Goal: Task Accomplishment & Management: Use online tool/utility

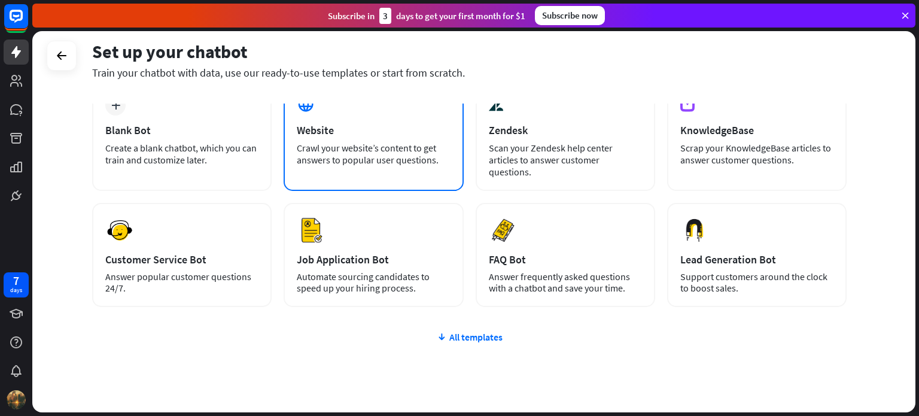
scroll to position [101, 0]
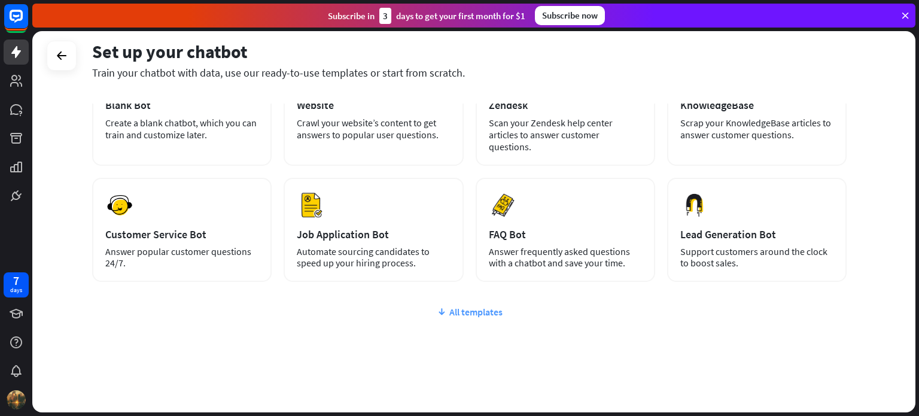
click at [492, 306] on div "All templates" at bounding box center [469, 312] width 754 height 12
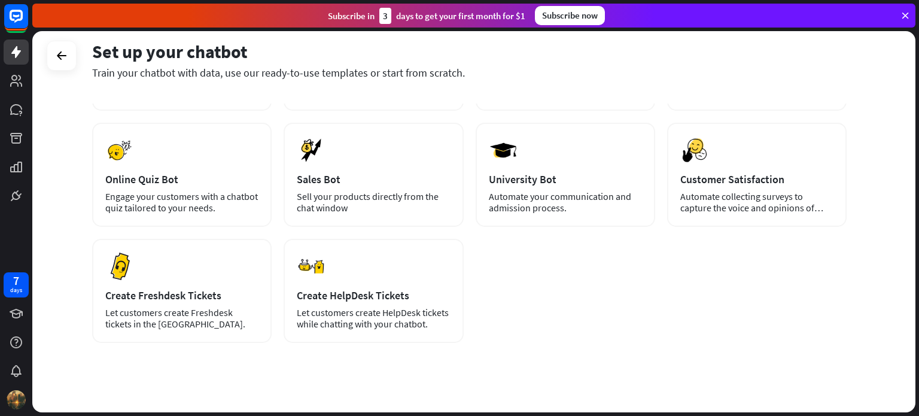
scroll to position [0, 0]
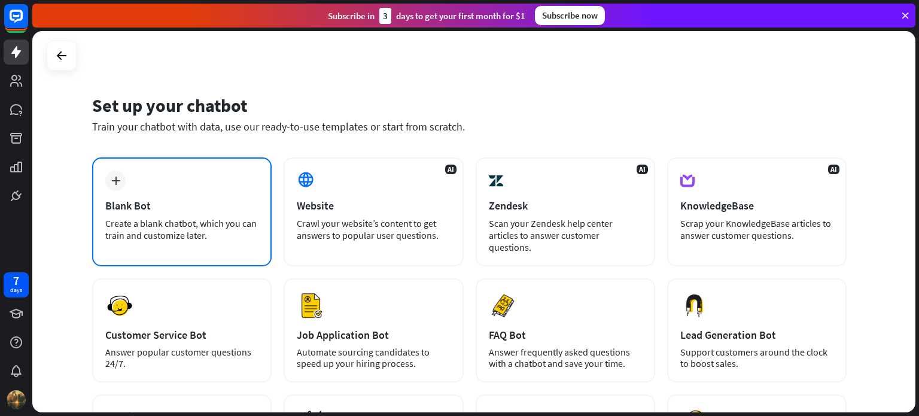
click at [145, 208] on div "Blank Bot" at bounding box center [181, 206] width 153 height 14
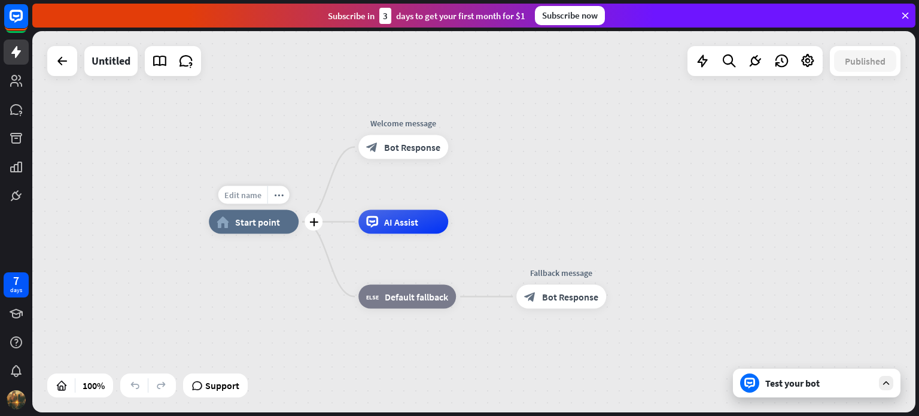
click at [246, 188] on div "Edit name" at bounding box center [242, 195] width 49 height 18
type input "*****"
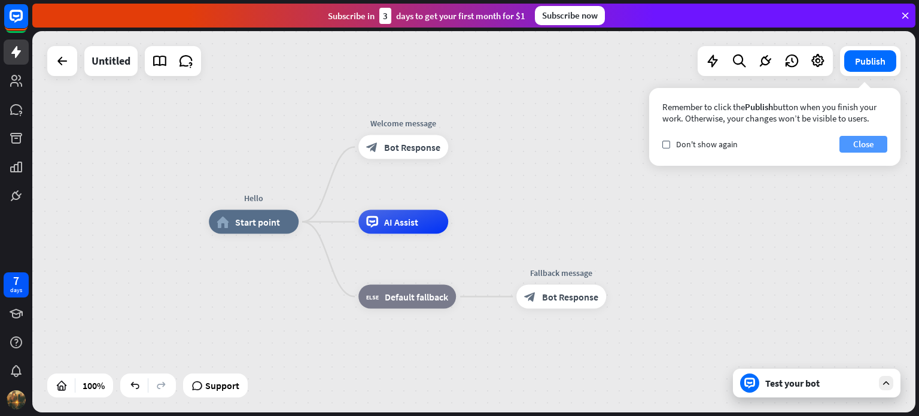
click at [853, 147] on button "Close" at bounding box center [863, 144] width 48 height 17
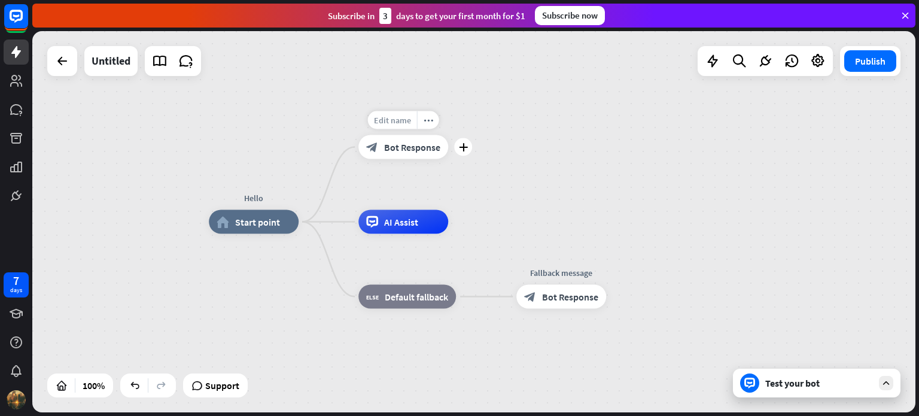
click at [387, 119] on span "Edit name" at bounding box center [392, 120] width 37 height 11
click at [505, 150] on div "**********" at bounding box center [473, 221] width 883 height 381
click at [416, 157] on div "block_bot_response Bot Response" at bounding box center [403, 147] width 90 height 24
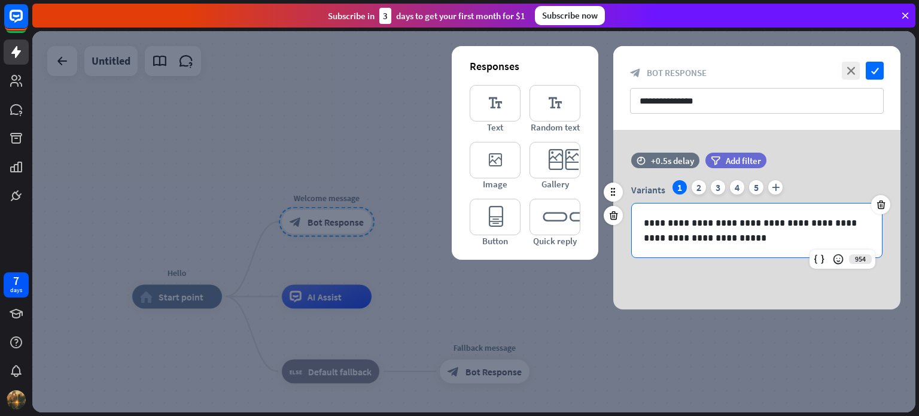
click at [791, 239] on p "**********" at bounding box center [757, 230] width 226 height 30
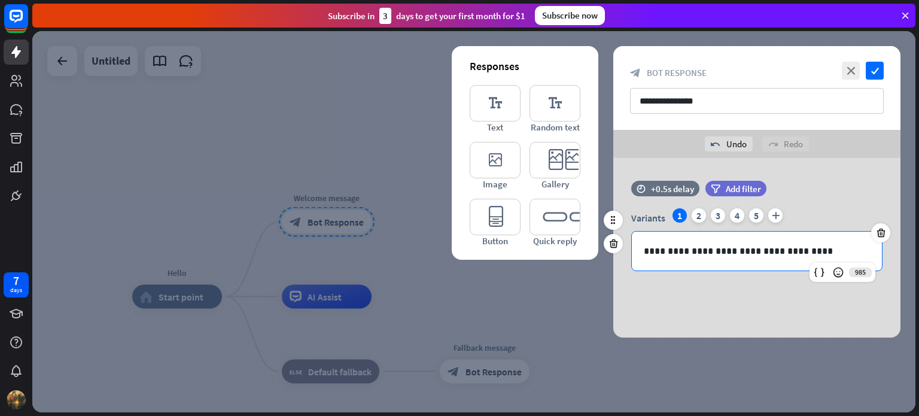
click at [714, 253] on p "**********" at bounding box center [757, 251] width 226 height 15
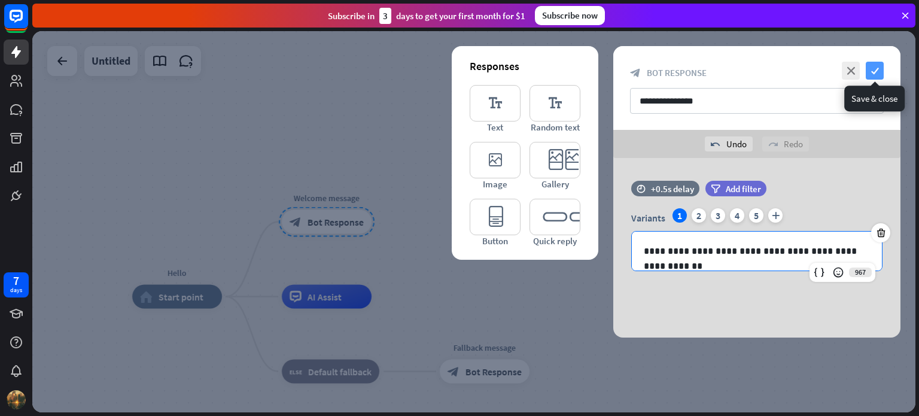
click at [876, 74] on icon "check" at bounding box center [875, 71] width 18 height 18
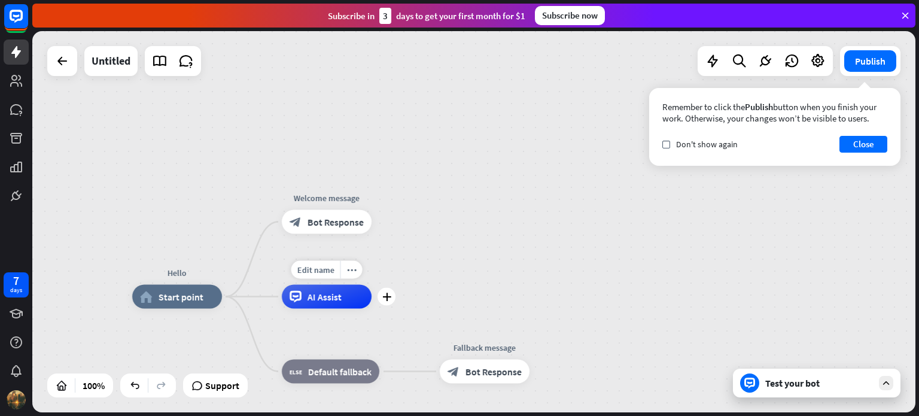
click at [327, 297] on span "AI Assist" at bounding box center [325, 297] width 34 height 12
click at [165, 188] on div "Hello home_2 Start point Welcome message block_bot_response Bot Response AI Ass…" at bounding box center [473, 221] width 883 height 381
click at [384, 228] on div "plus" at bounding box center [387, 222] width 18 height 18
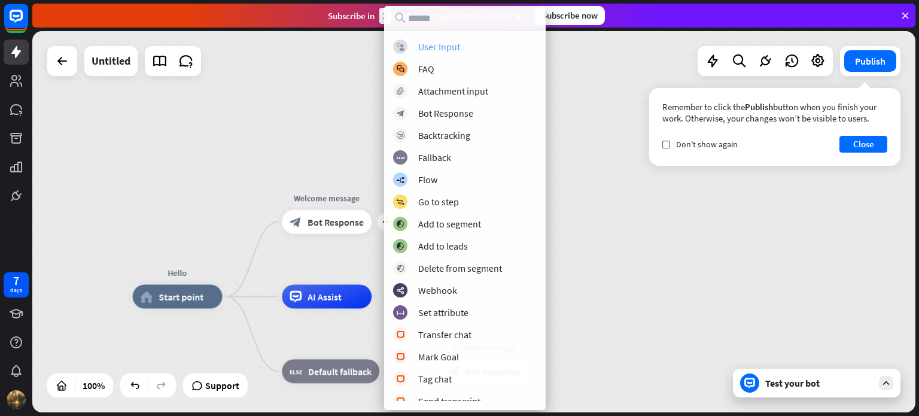
click at [448, 51] on div "User Input" at bounding box center [439, 47] width 42 height 12
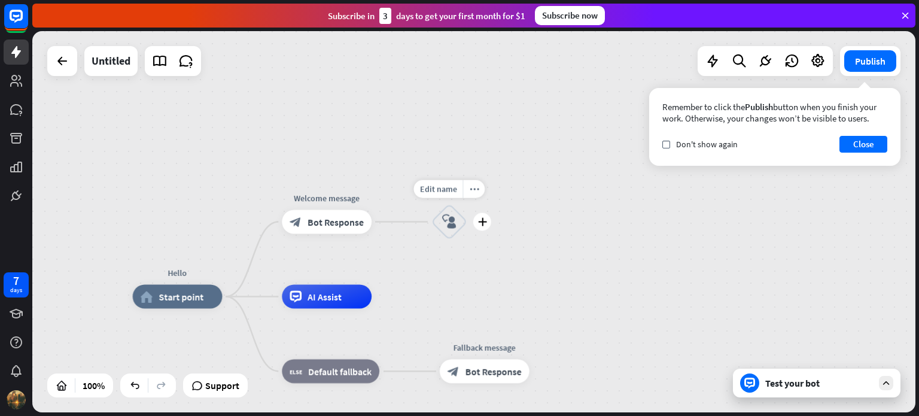
click at [467, 231] on div "Edit name more_horiz plus block_user_input" at bounding box center [449, 222] width 36 height 36
click at [487, 222] on div "plus" at bounding box center [482, 222] width 18 height 18
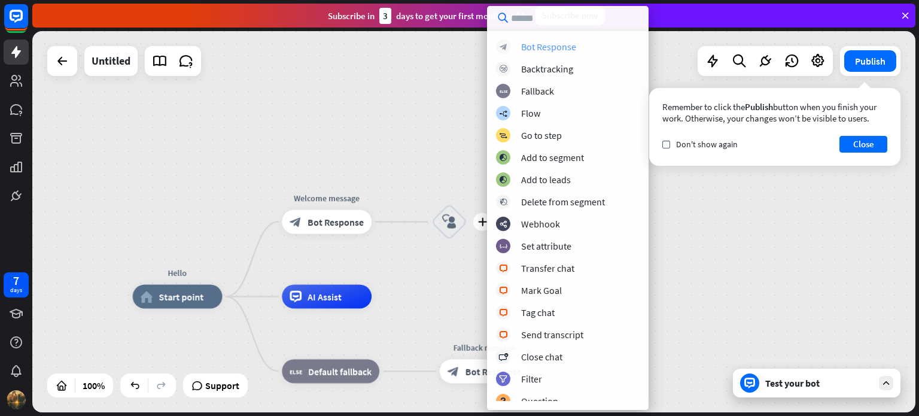
click at [544, 47] on div "Bot Response" at bounding box center [548, 47] width 55 height 12
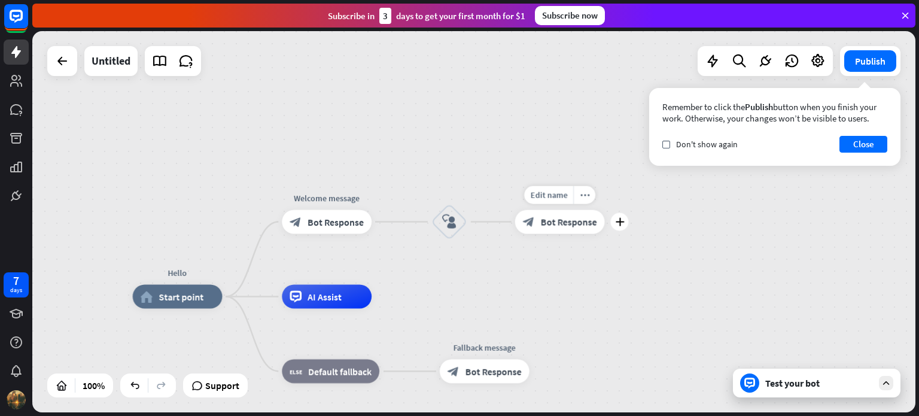
click at [555, 216] on span "Bot Response" at bounding box center [569, 222] width 56 height 12
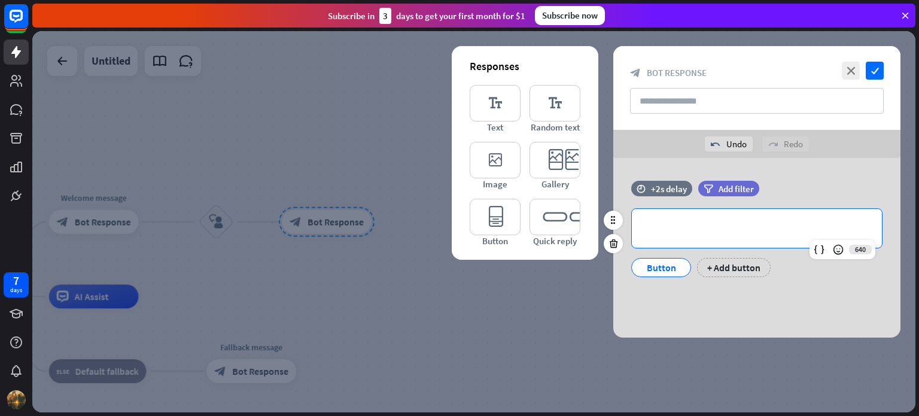
click at [706, 222] on p "**********" at bounding box center [757, 228] width 226 height 15
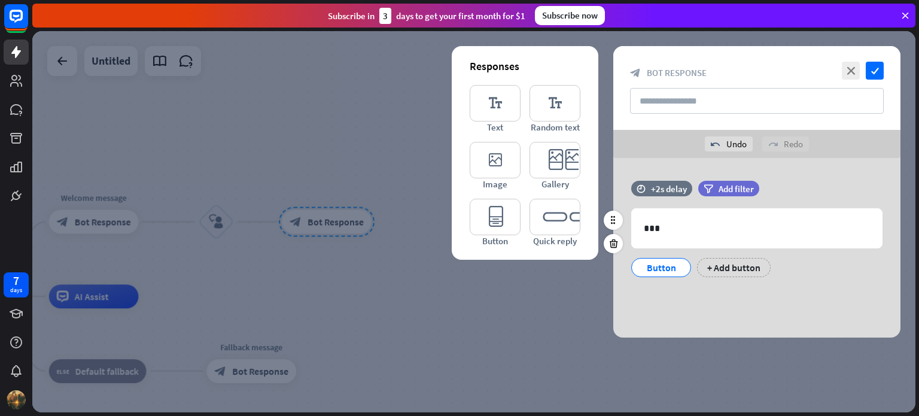
click at [798, 287] on div "time +2s delay filter Add filter 637 *** Button + Add button" at bounding box center [756, 235] width 287 height 108
drag, startPoint x: 864, startPoint y: 74, endPoint x: 876, endPoint y: 73, distance: 12.0
click at [876, 73] on div "close check" at bounding box center [861, 71] width 45 height 18
click at [876, 73] on icon "check" at bounding box center [875, 71] width 18 height 18
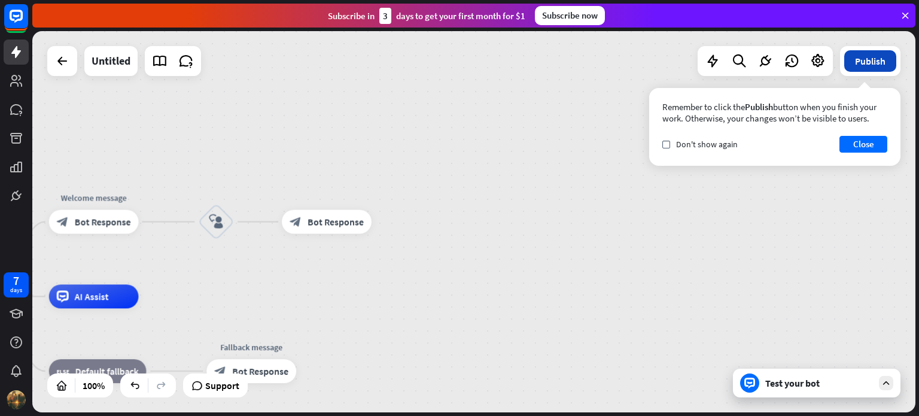
click at [893, 61] on button "Publish" at bounding box center [870, 61] width 52 height 22
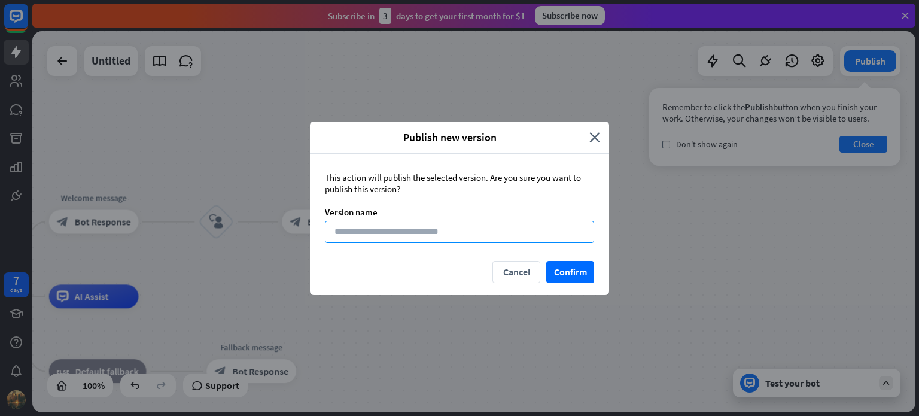
click at [482, 227] on input at bounding box center [459, 232] width 269 height 22
click at [523, 271] on button "Cancel" at bounding box center [516, 272] width 48 height 22
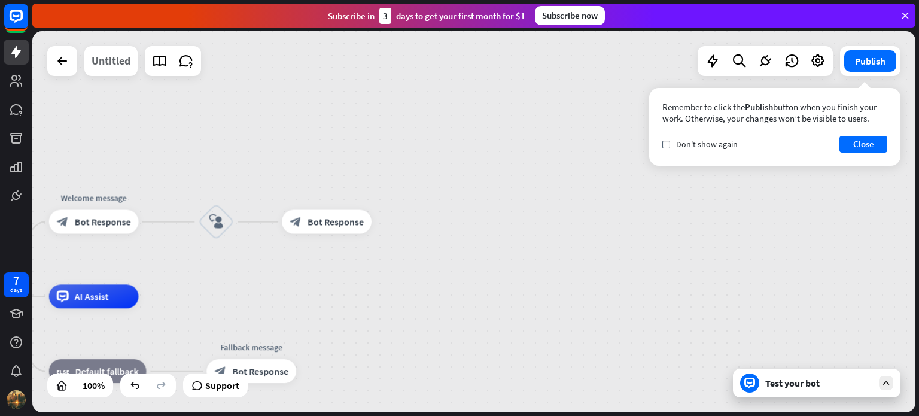
click at [115, 59] on div "Untitled" at bounding box center [111, 61] width 39 height 30
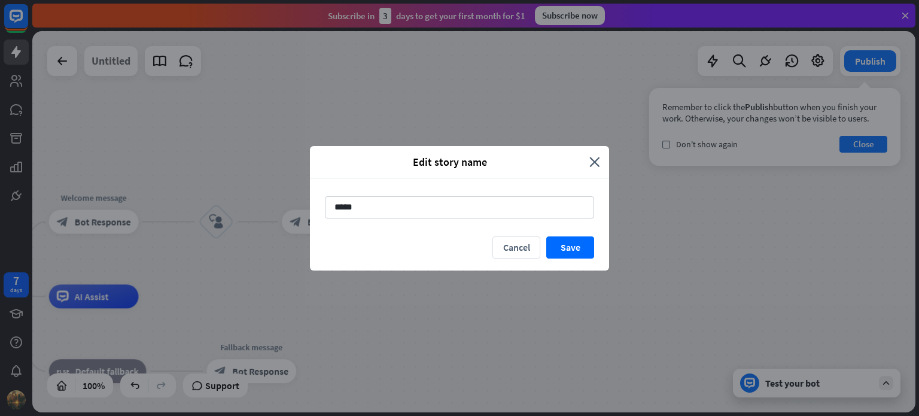
type input "******"
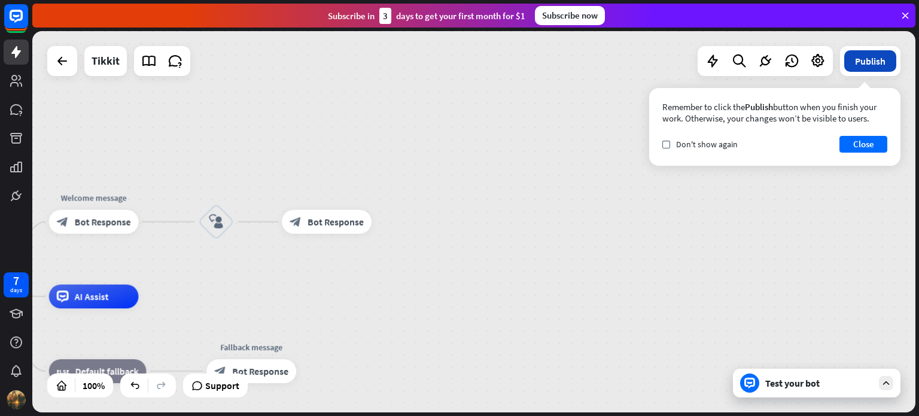
click at [877, 62] on button "Publish" at bounding box center [870, 61] width 52 height 22
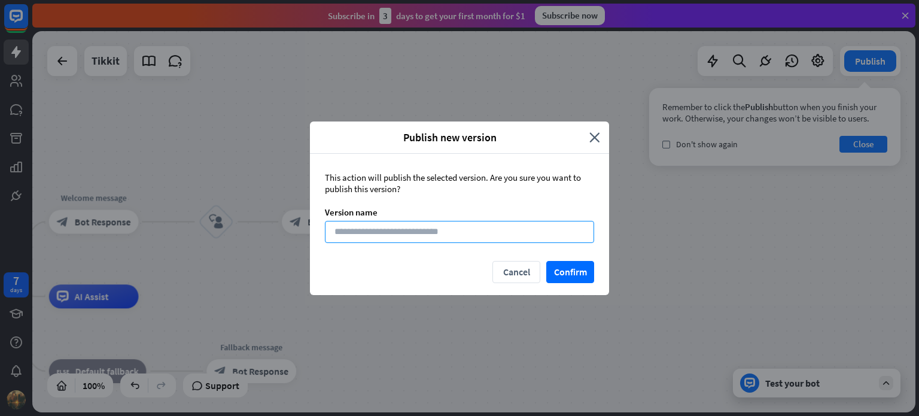
click at [473, 233] on input at bounding box center [459, 232] width 269 height 22
type input "***"
click at [567, 264] on button "Confirm" at bounding box center [570, 272] width 48 height 22
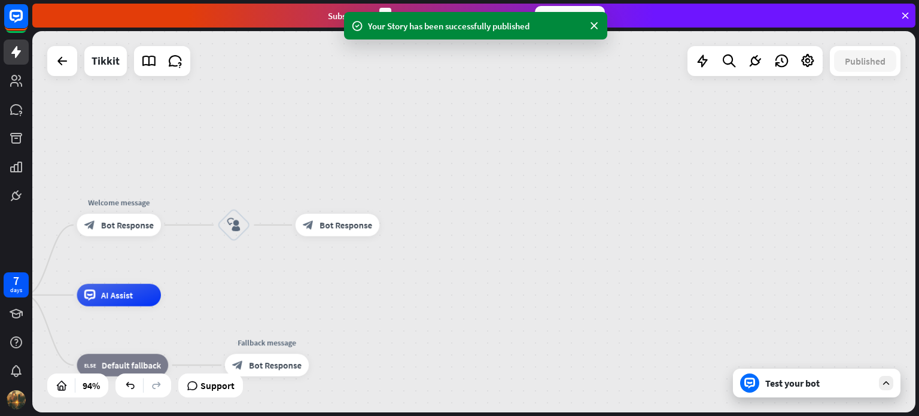
click at [778, 392] on div "Test your bot" at bounding box center [817, 383] width 168 height 29
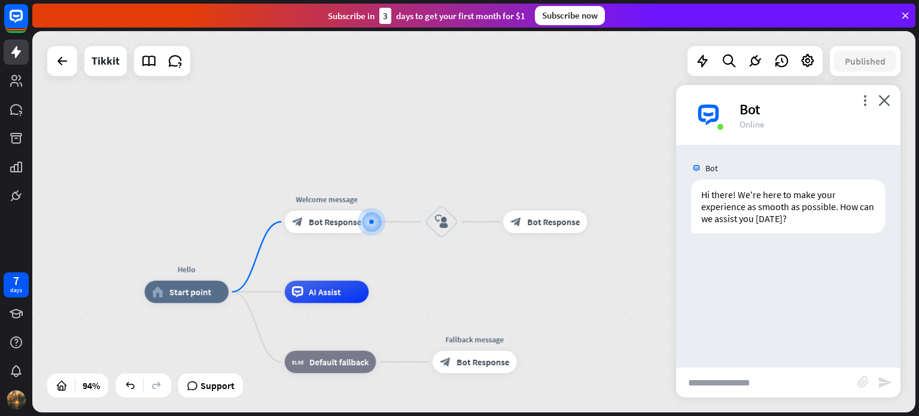
click at [735, 381] on input "text" at bounding box center [766, 382] width 181 height 30
type input "**********"
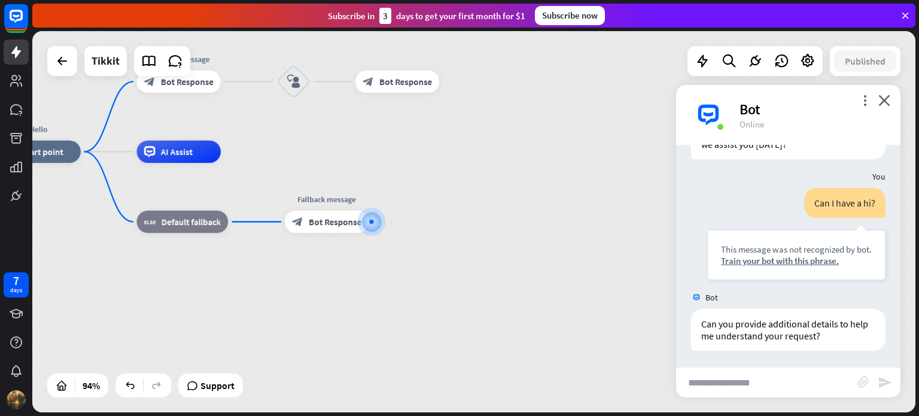
scroll to position [75, 0]
click at [808, 258] on div "Train your bot with this phrase." at bounding box center [796, 259] width 151 height 11
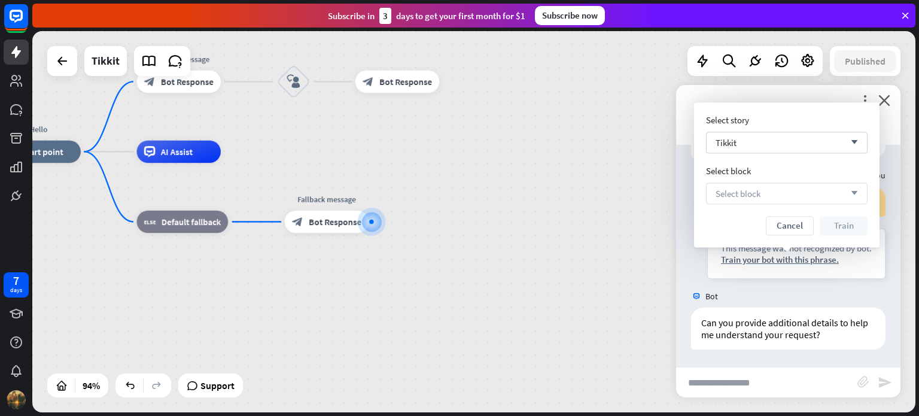
click at [793, 199] on div "Select block arrow_down" at bounding box center [787, 193] width 162 height 22
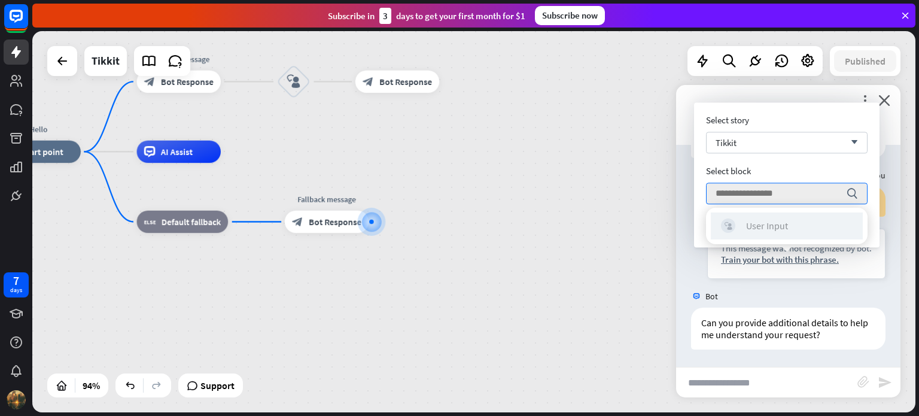
click at [787, 232] on div "block_user_input User Input" at bounding box center [787, 225] width 132 height 14
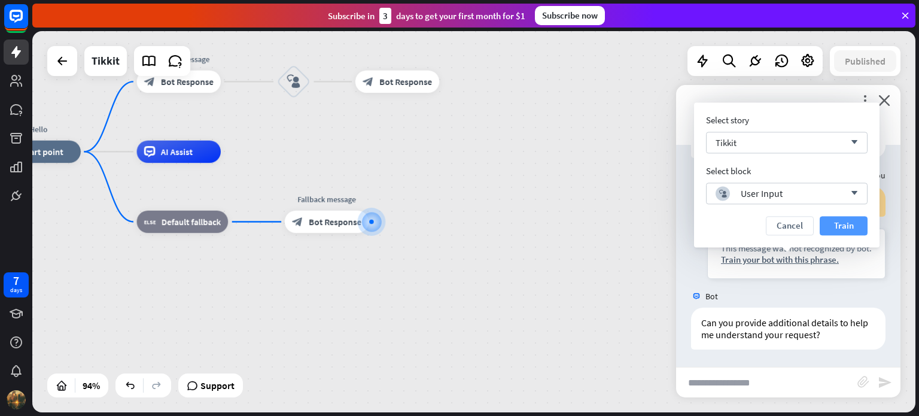
click at [830, 221] on button "Train" at bounding box center [844, 225] width 48 height 19
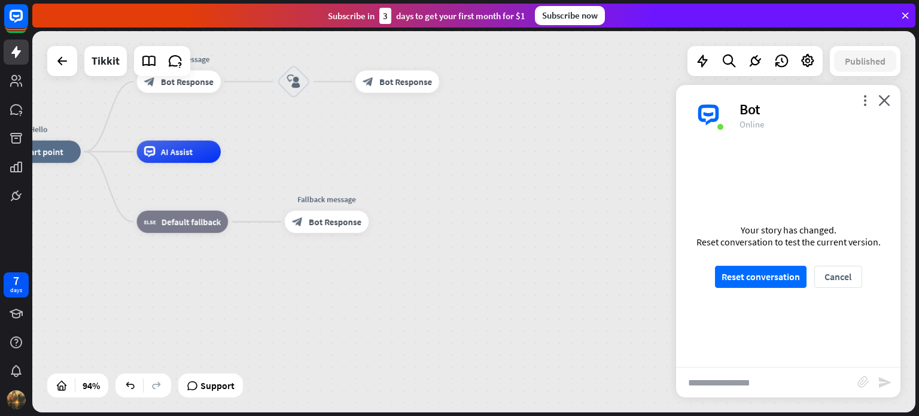
scroll to position [64, 0]
click at [838, 280] on button "Cancel" at bounding box center [838, 277] width 48 height 22
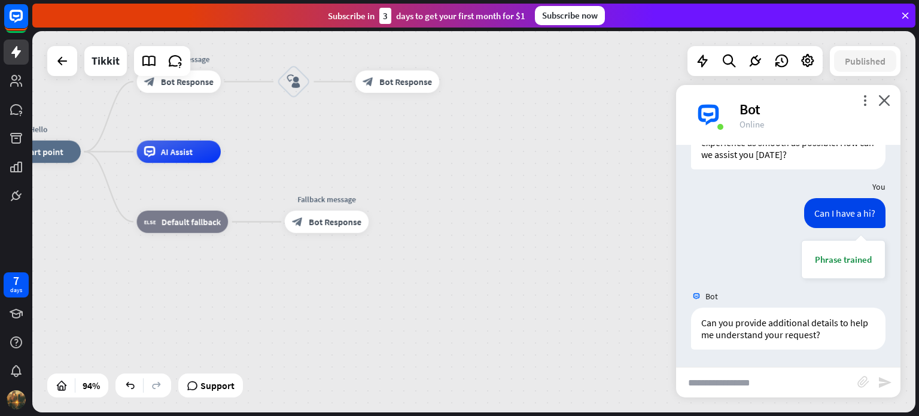
click at [823, 378] on input "text" at bounding box center [766, 382] width 181 height 30
type input "**********"
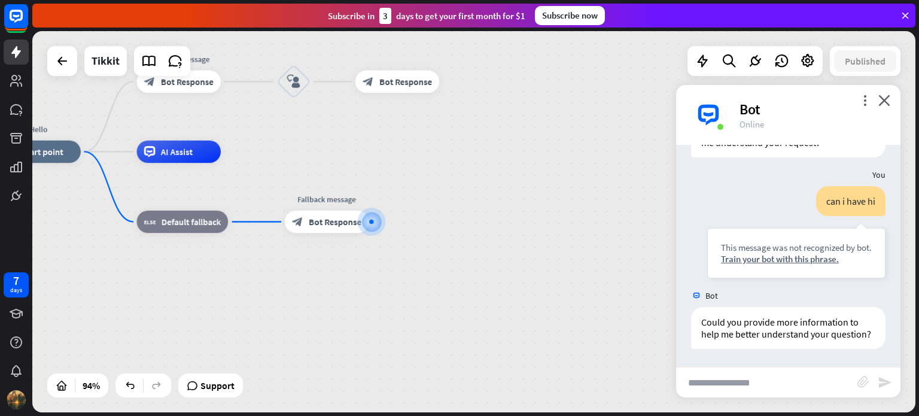
scroll to position [267, 0]
click at [882, 102] on icon "close" at bounding box center [884, 100] width 12 height 11
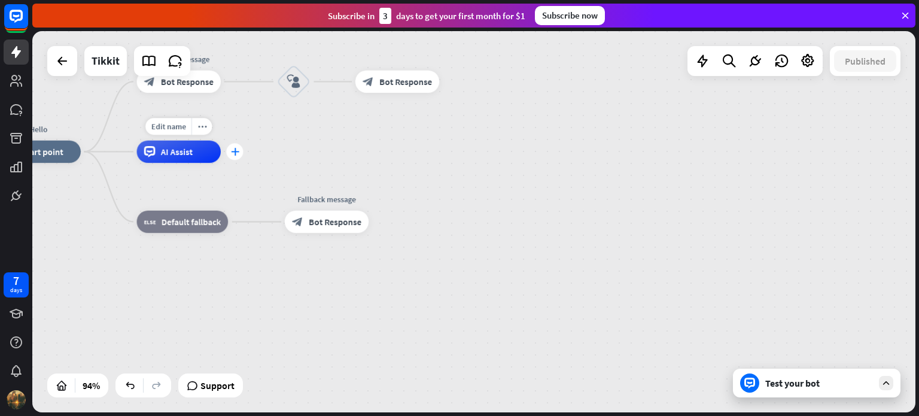
click at [228, 151] on div "plus" at bounding box center [234, 151] width 17 height 17
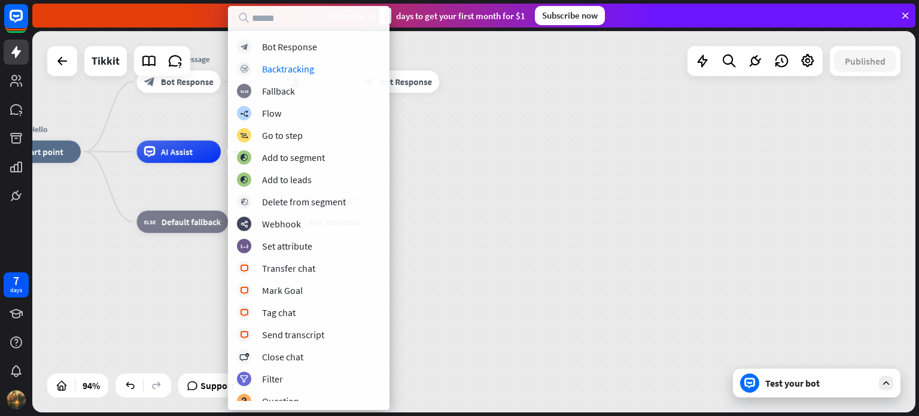
click at [579, 150] on div "Hello home_2 Start point Welcome message block_bot_response Bot Response block_…" at bounding box center [473, 221] width 883 height 381
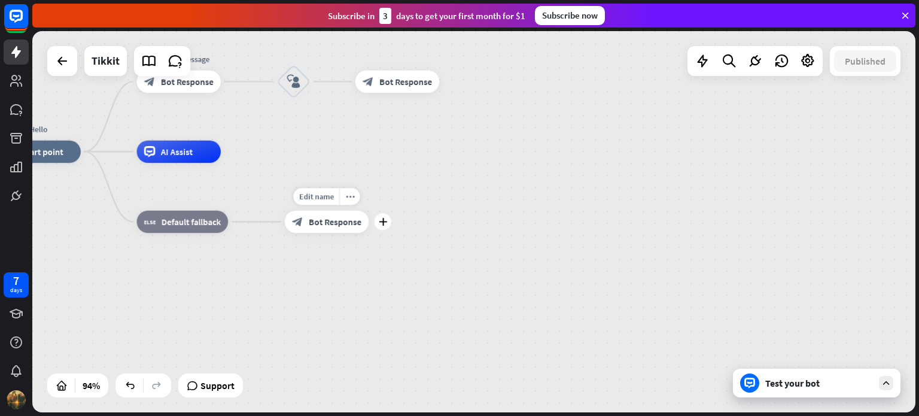
click at [307, 229] on div "block_bot_response Bot Response" at bounding box center [327, 222] width 84 height 22
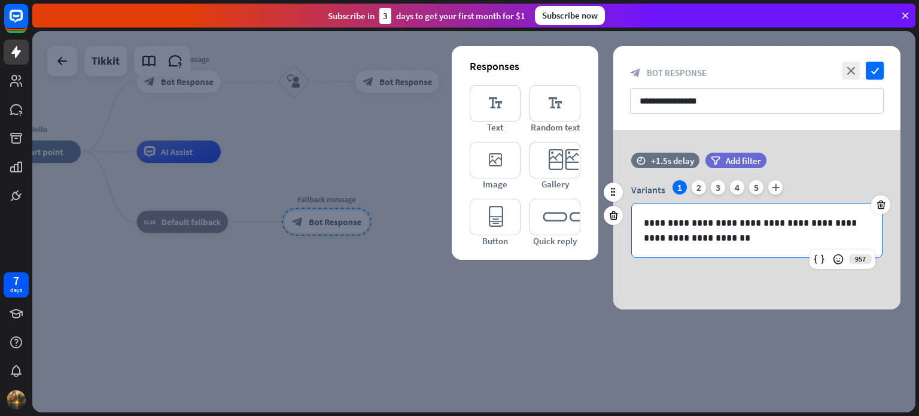
click at [810, 220] on p "**********" at bounding box center [757, 230] width 226 height 30
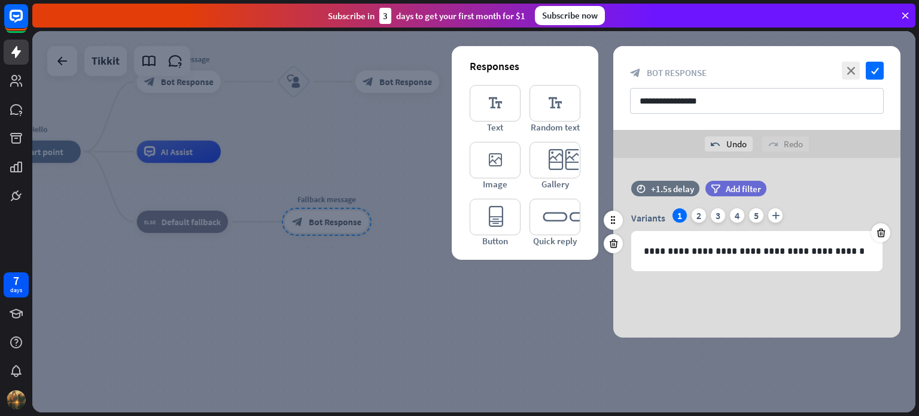
click at [857, 187] on div "time +1.5s delay filter Add filter" at bounding box center [756, 195] width 287 height 28
click at [704, 215] on div "2" at bounding box center [699, 215] width 14 height 14
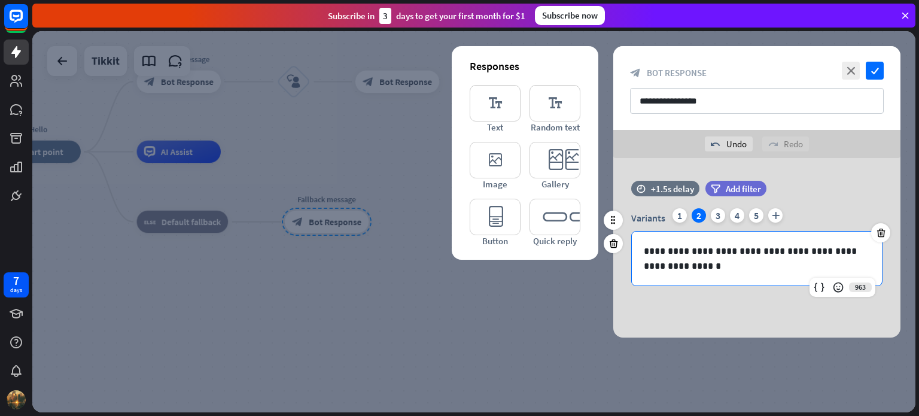
click at [726, 272] on p "**********" at bounding box center [757, 259] width 226 height 30
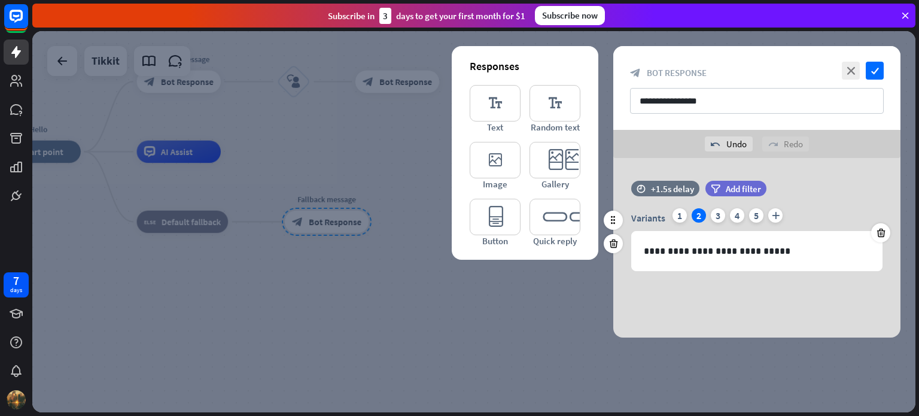
click at [886, 185] on div "time +1.5s delay filter Add filter" at bounding box center [756, 195] width 287 height 28
click at [672, 215] on div "1" at bounding box center [679, 215] width 14 height 14
click at [852, 246] on p "**********" at bounding box center [757, 251] width 226 height 15
click at [720, 215] on div "3" at bounding box center [718, 215] width 14 height 14
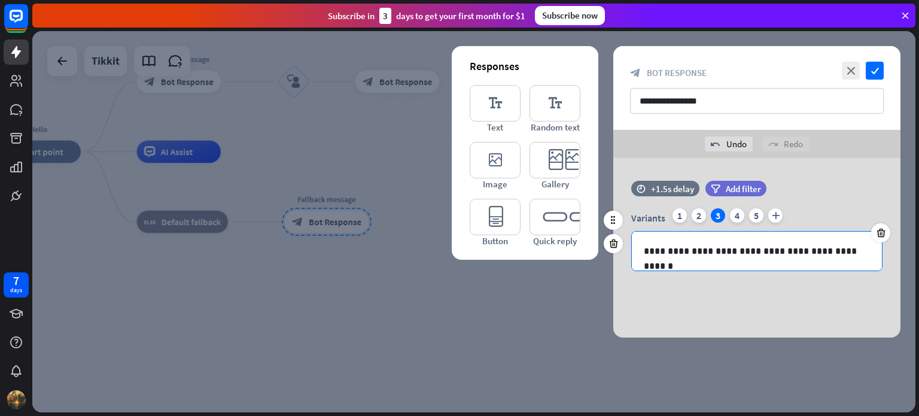
click at [818, 249] on p "**********" at bounding box center [757, 251] width 226 height 15
click at [738, 213] on div "4" at bounding box center [737, 215] width 14 height 14
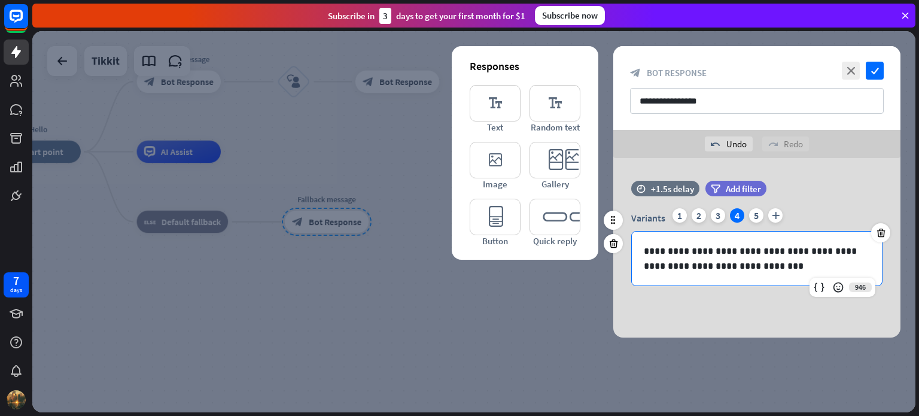
click at [784, 272] on p "**********" at bounding box center [757, 259] width 226 height 30
click at [751, 212] on div "5" at bounding box center [756, 215] width 14 height 14
click at [771, 270] on p "**********" at bounding box center [757, 259] width 226 height 30
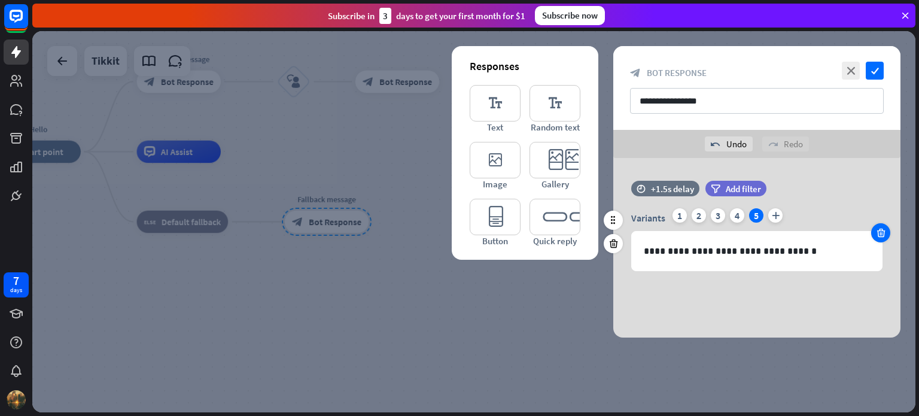
click at [881, 232] on icon at bounding box center [880, 232] width 11 height 11
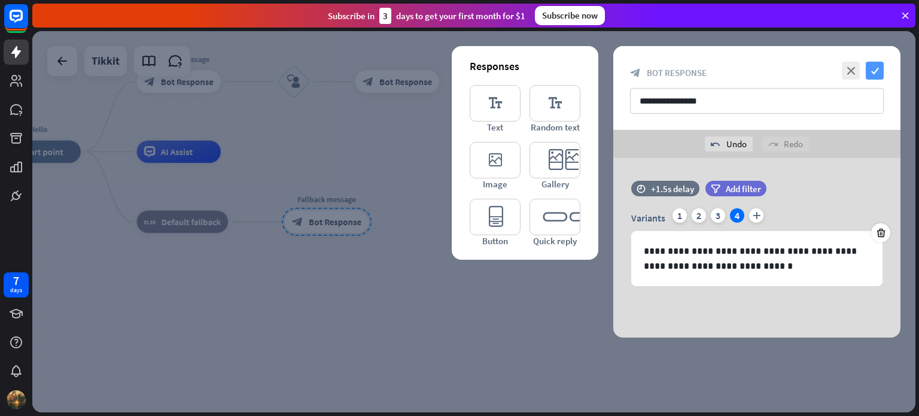
click at [873, 75] on icon "check" at bounding box center [875, 71] width 18 height 18
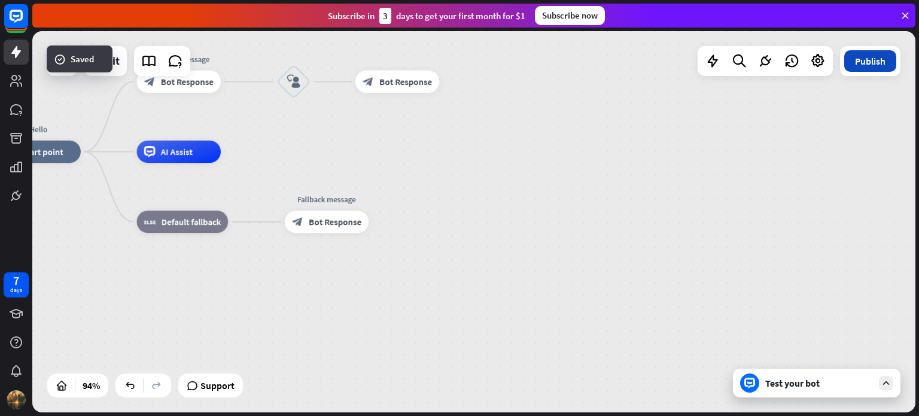
click at [857, 60] on button "Publish" at bounding box center [870, 61] width 52 height 22
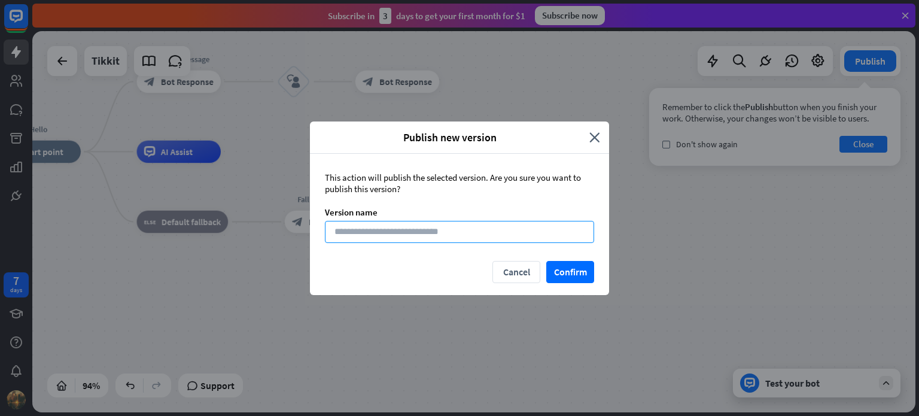
click at [531, 238] on div "This action will publish the selected version. Are you sure you want to publish…" at bounding box center [459, 207] width 299 height 107
click at [531, 238] on input at bounding box center [459, 232] width 269 height 22
type input "***"
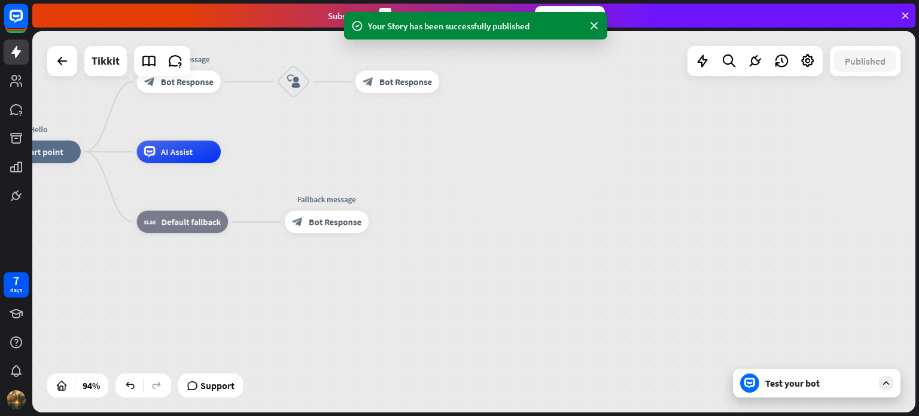
click at [807, 387] on div "Test your bot" at bounding box center [819, 383] width 108 height 12
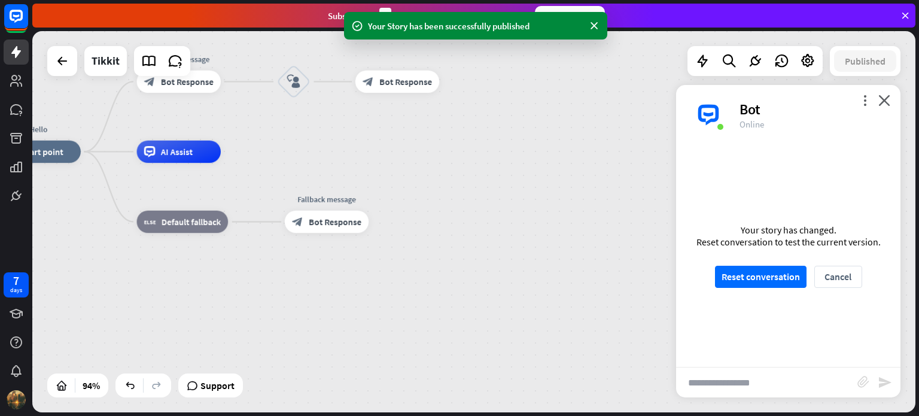
click at [794, 380] on input "text" at bounding box center [766, 382] width 181 height 30
click at [787, 284] on button "Reset conversation" at bounding box center [761, 277] width 92 height 22
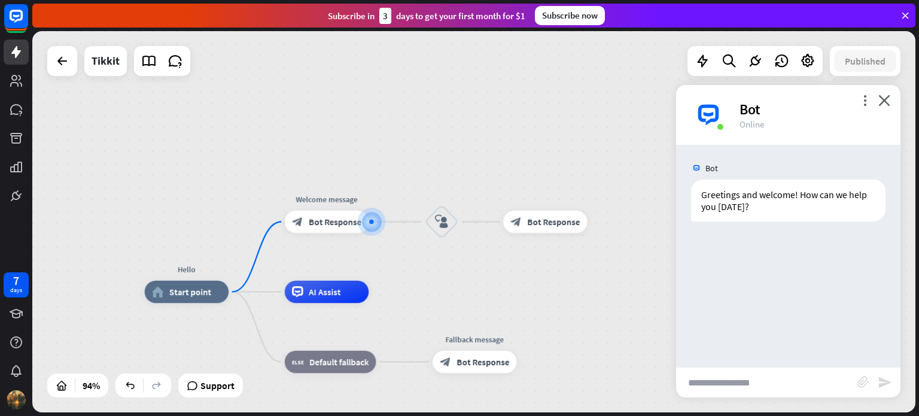
click at [772, 376] on input "text" at bounding box center [766, 382] width 181 height 30
type input "******"
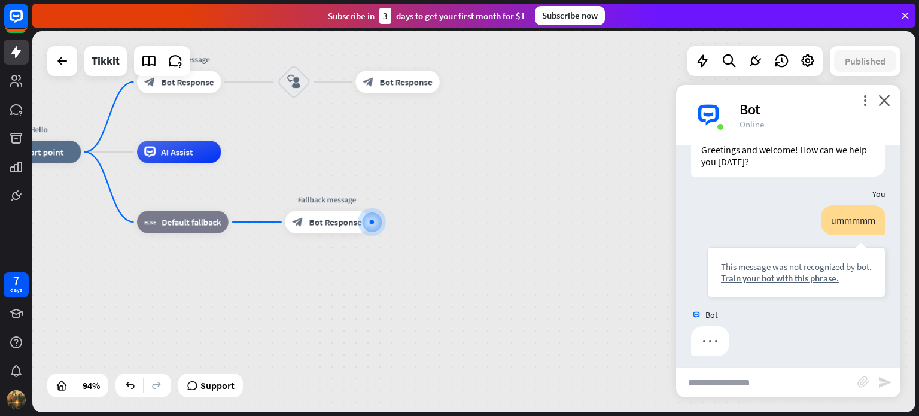
scroll to position [51, 0]
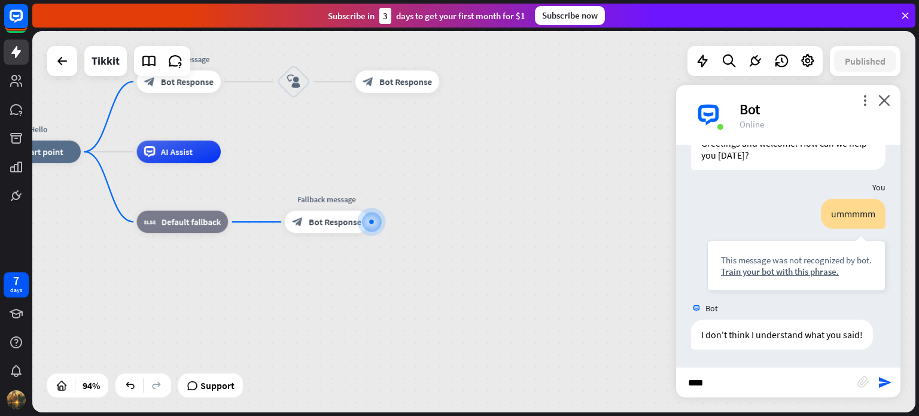
type input "*****"
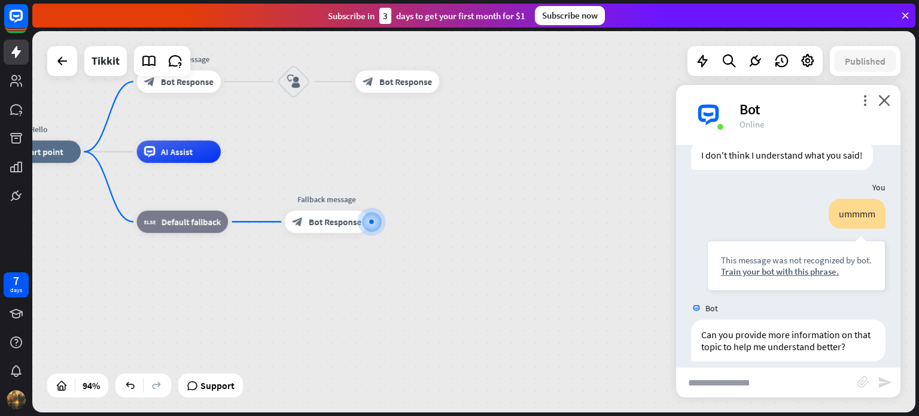
scroll to position [243, 0]
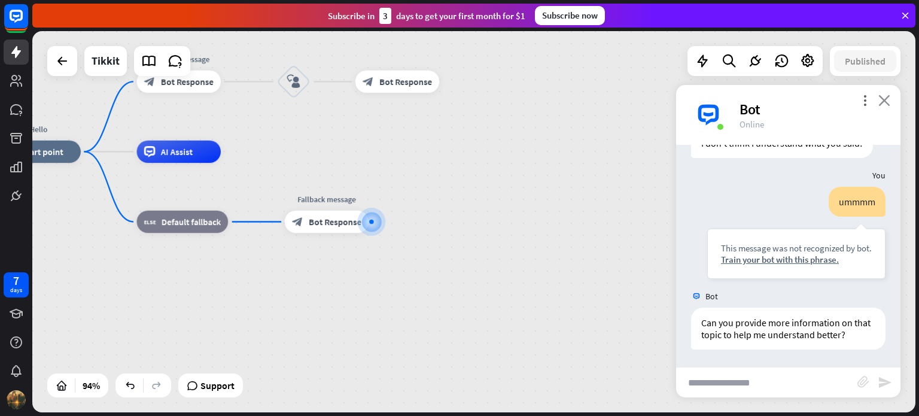
click at [881, 102] on icon "close" at bounding box center [884, 100] width 12 height 11
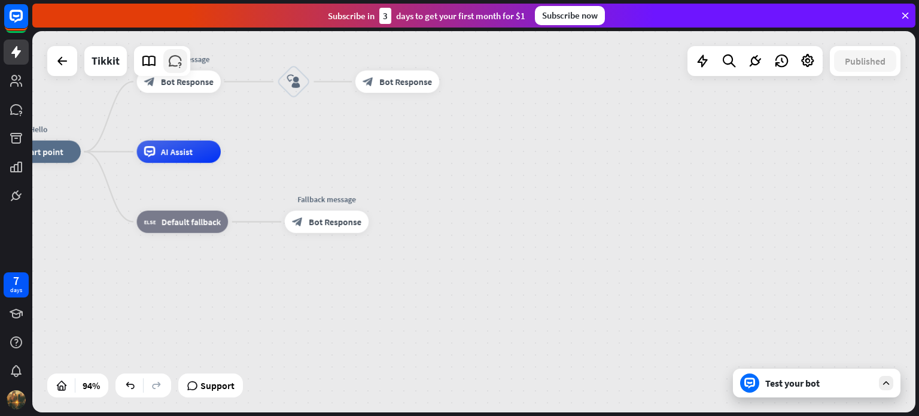
click at [168, 59] on icon at bounding box center [176, 61] width 16 height 16
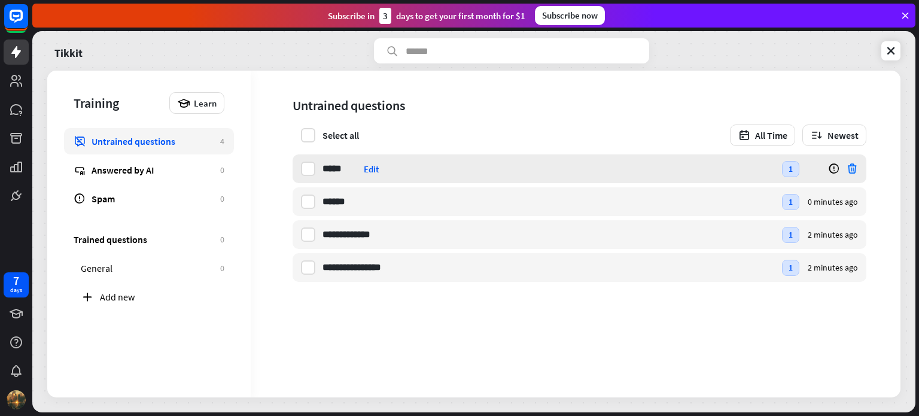
click at [853, 163] on icon at bounding box center [852, 169] width 12 height 12
click at [853, 163] on div "close Delete question Are you sure you want to delete the selected question? Th…" at bounding box center [459, 208] width 919 height 416
click at [853, 163] on icon at bounding box center [852, 169] width 12 height 12
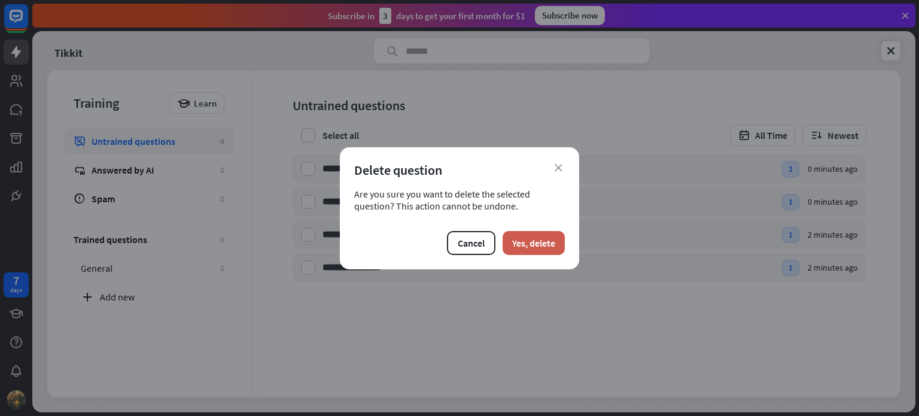
click at [535, 245] on button "Yes, delete" at bounding box center [534, 243] width 62 height 24
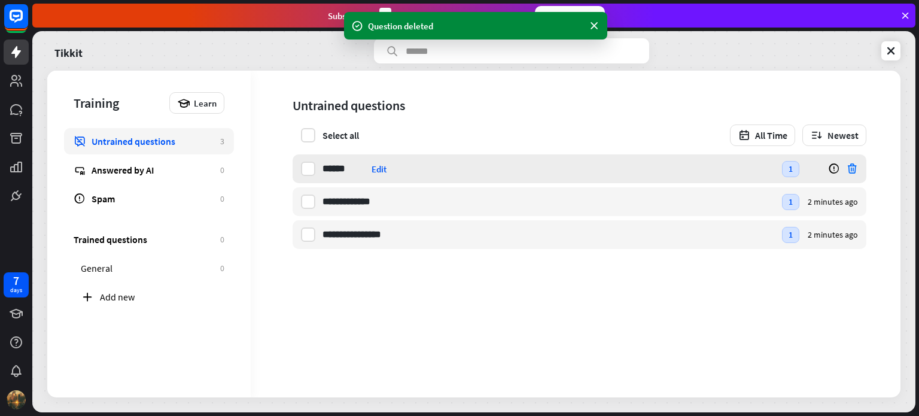
click at [851, 165] on icon at bounding box center [852, 169] width 12 height 12
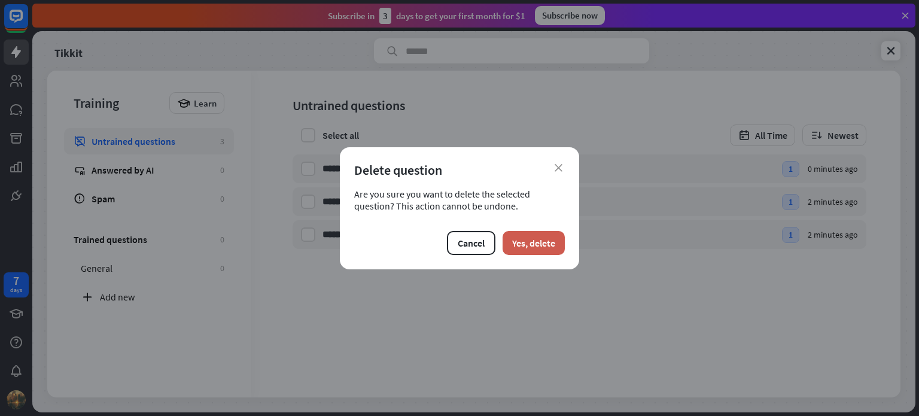
click at [543, 238] on button "Yes, delete" at bounding box center [534, 243] width 62 height 24
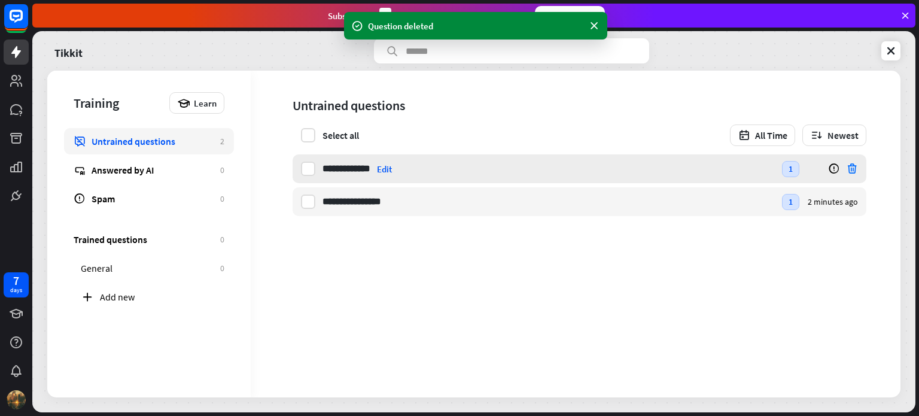
click at [847, 169] on icon at bounding box center [852, 169] width 12 height 12
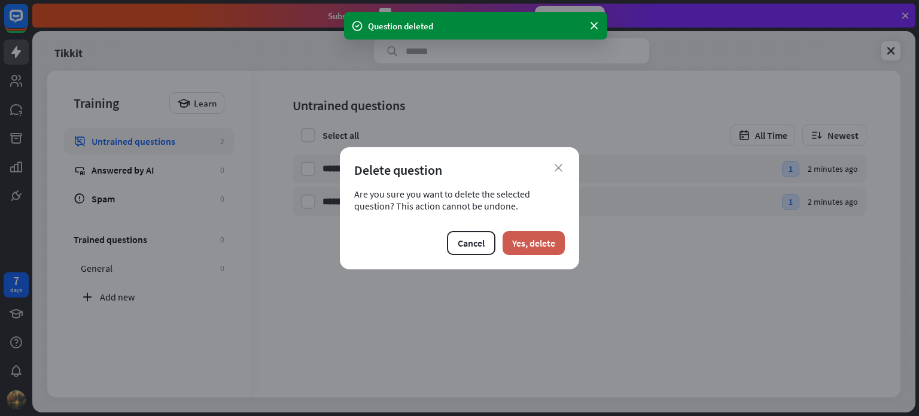
click at [546, 238] on button "Yes, delete" at bounding box center [534, 243] width 62 height 24
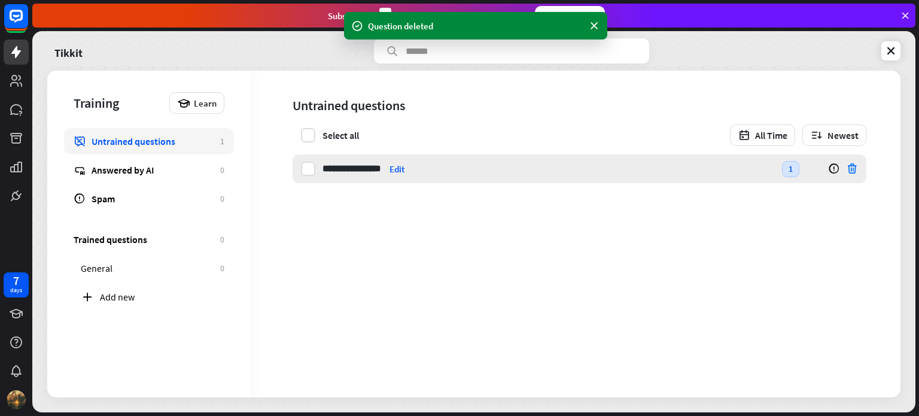
click at [848, 167] on icon at bounding box center [852, 169] width 12 height 12
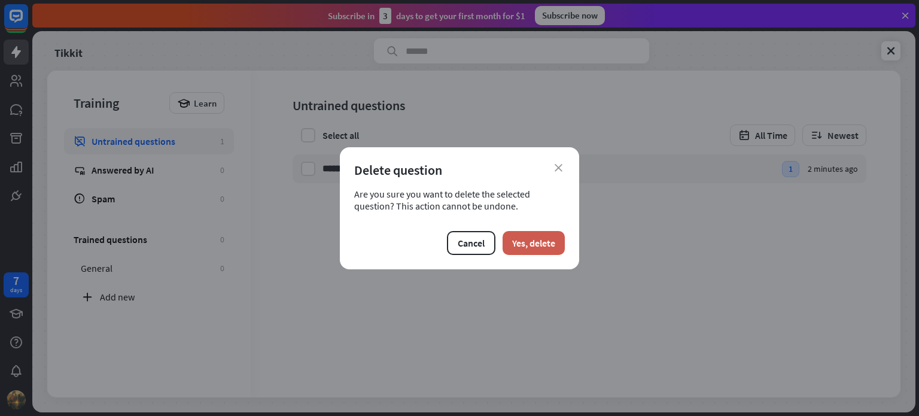
click at [556, 241] on button "Yes, delete" at bounding box center [534, 243] width 62 height 24
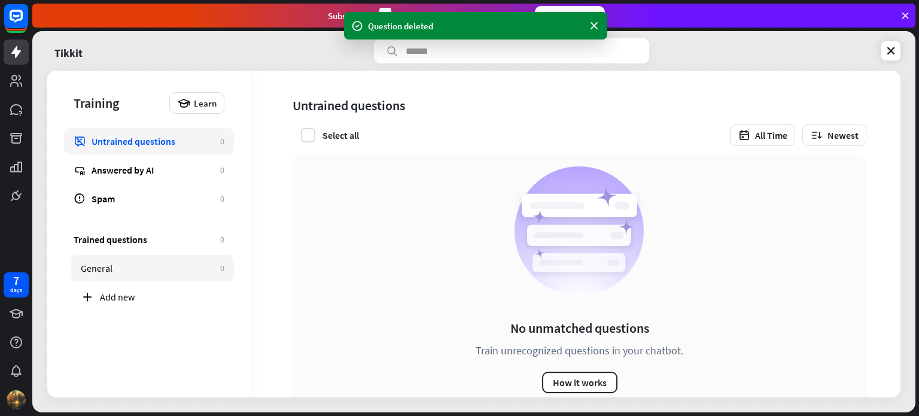
click at [139, 276] on link "General 0" at bounding box center [152, 268] width 163 height 26
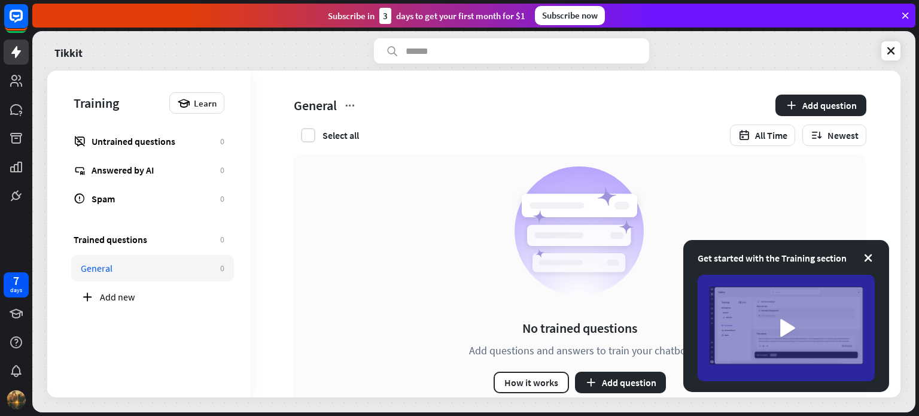
scroll to position [32, 0]
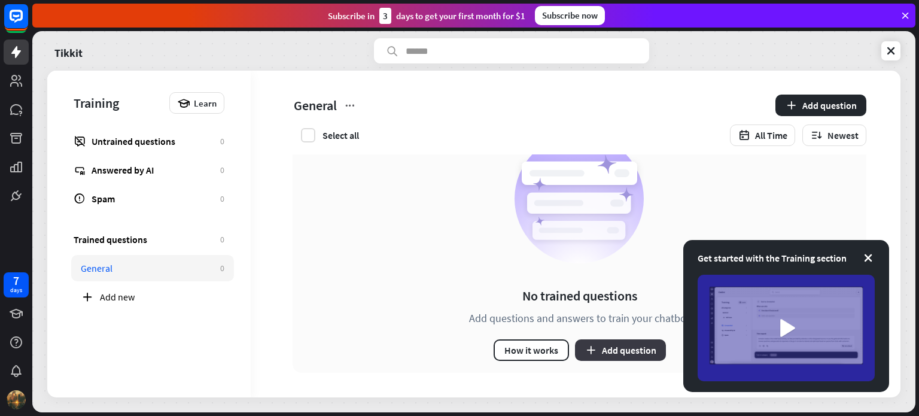
click at [612, 351] on button "Add question" at bounding box center [620, 350] width 91 height 22
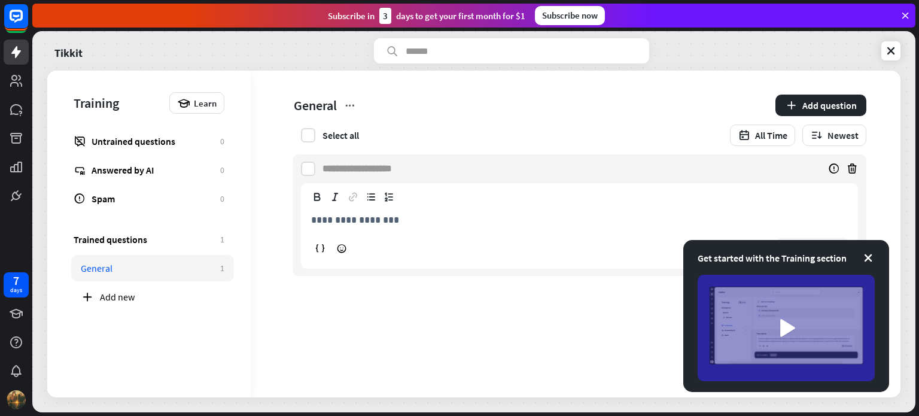
click at [869, 264] on div "Get started with the Training section" at bounding box center [786, 258] width 177 height 14
click at [869, 255] on div "Get started with the Training section" at bounding box center [786, 316] width 206 height 152
click at [869, 255] on icon at bounding box center [868, 258] width 12 height 12
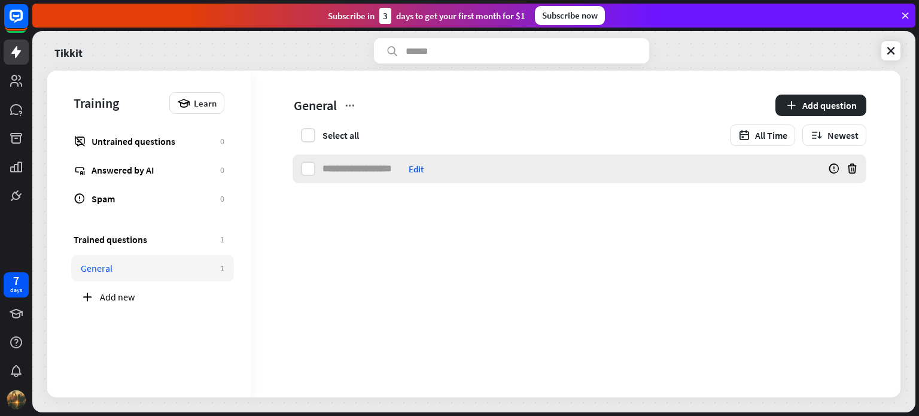
click at [342, 173] on input at bounding box center [362, 168] width 81 height 29
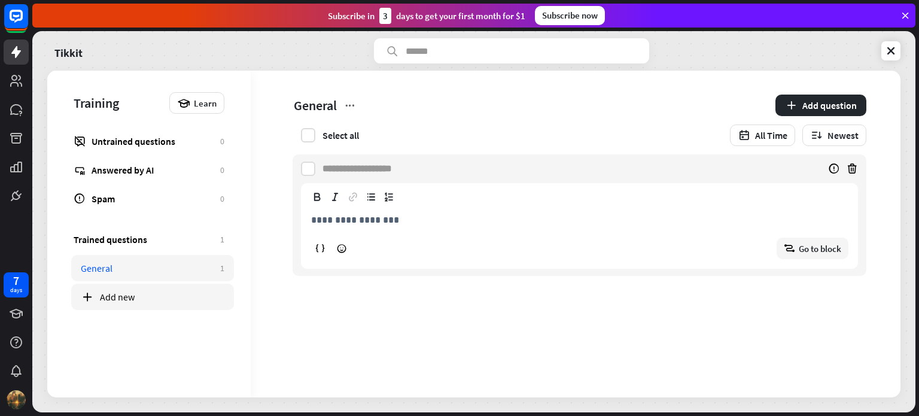
click at [168, 294] on div "Add new" at bounding box center [162, 297] width 124 height 12
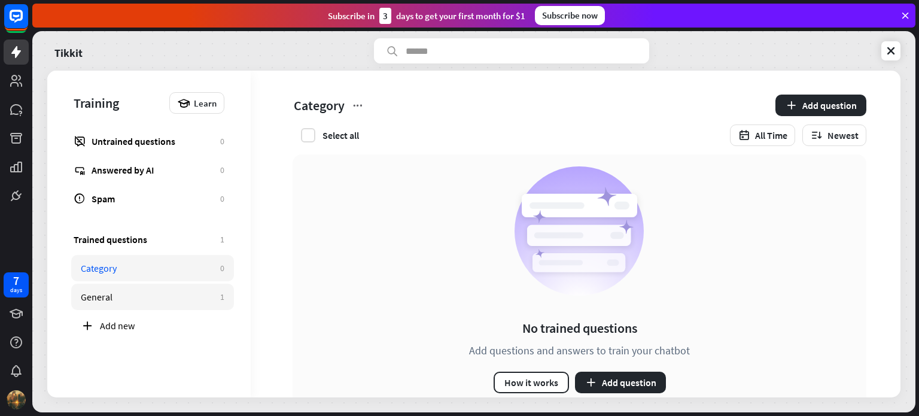
click at [183, 303] on link "General 1" at bounding box center [152, 297] width 163 height 26
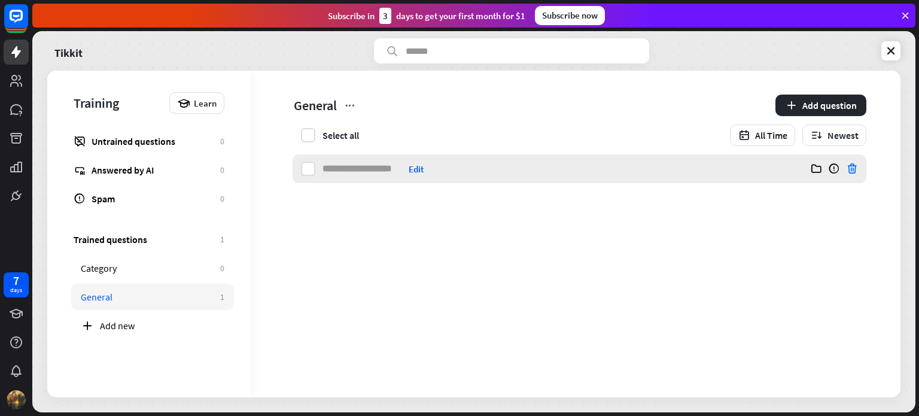
click at [848, 171] on icon at bounding box center [852, 169] width 12 height 12
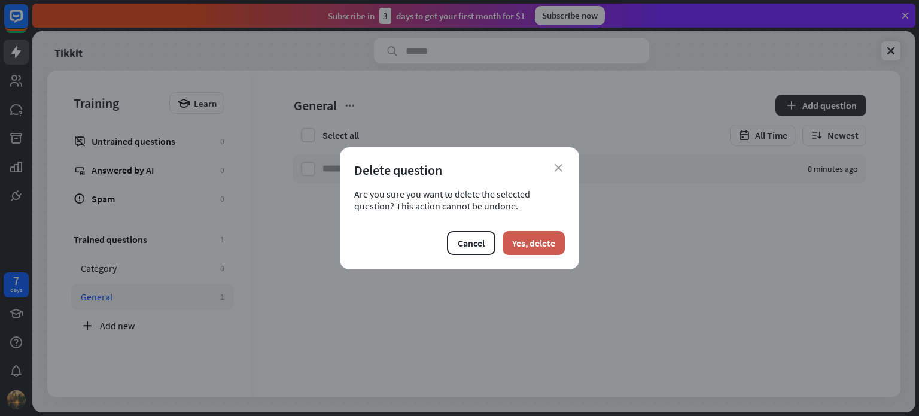
click at [539, 248] on button "Yes, delete" at bounding box center [534, 243] width 62 height 24
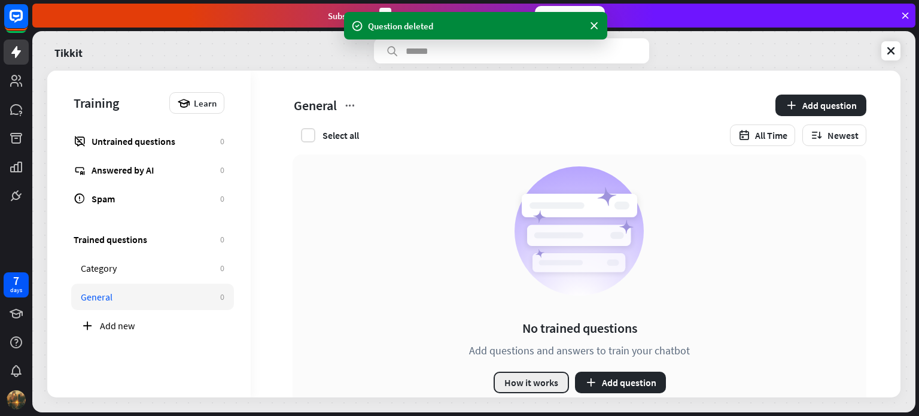
click at [517, 380] on button "How it works" at bounding box center [531, 383] width 75 height 22
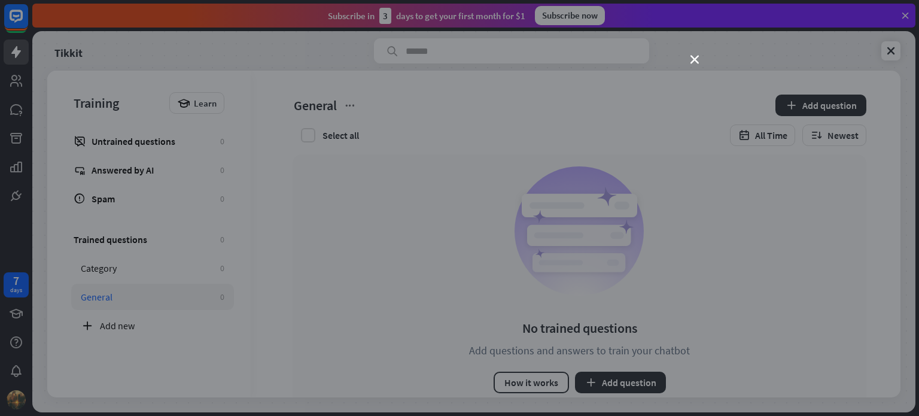
click at [494, 372] on button "How it works" at bounding box center [531, 383] width 75 height 22
click at [358, 184] on div "loader" at bounding box center [459, 208] width 479 height 269
